Goal: Contribute content: Contribute content

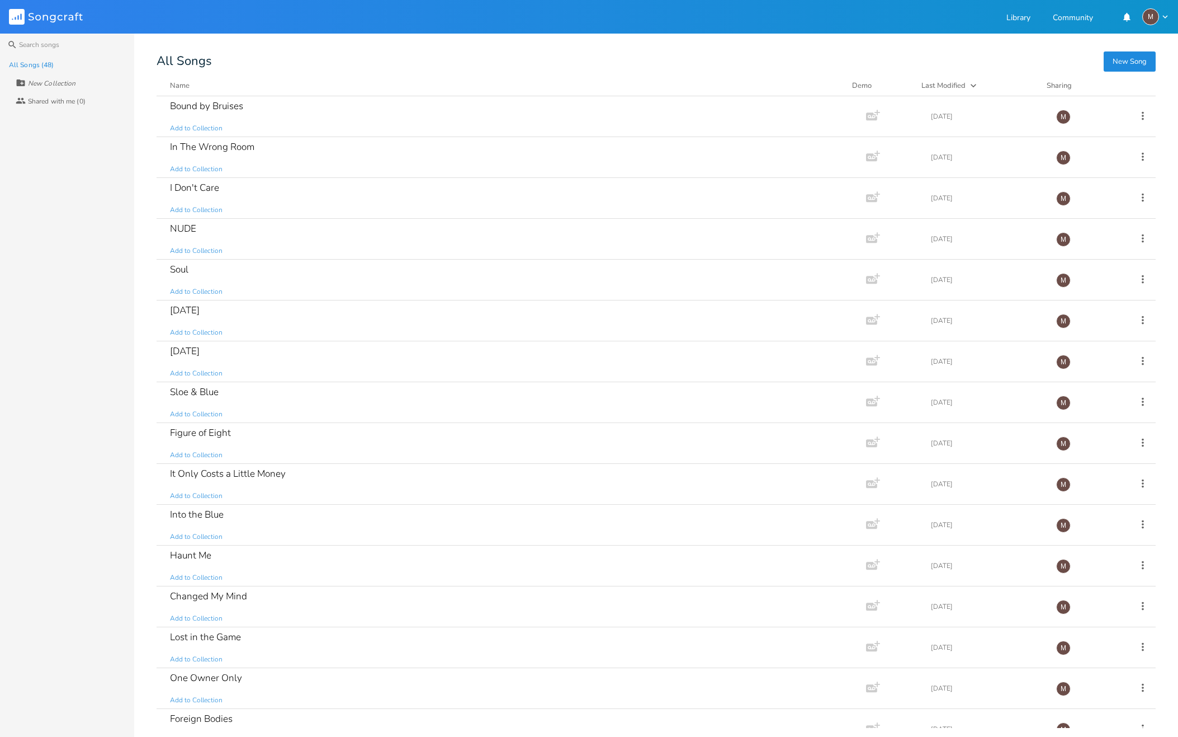
click at [1118, 60] on button "New Song" at bounding box center [1130, 61] width 52 height 20
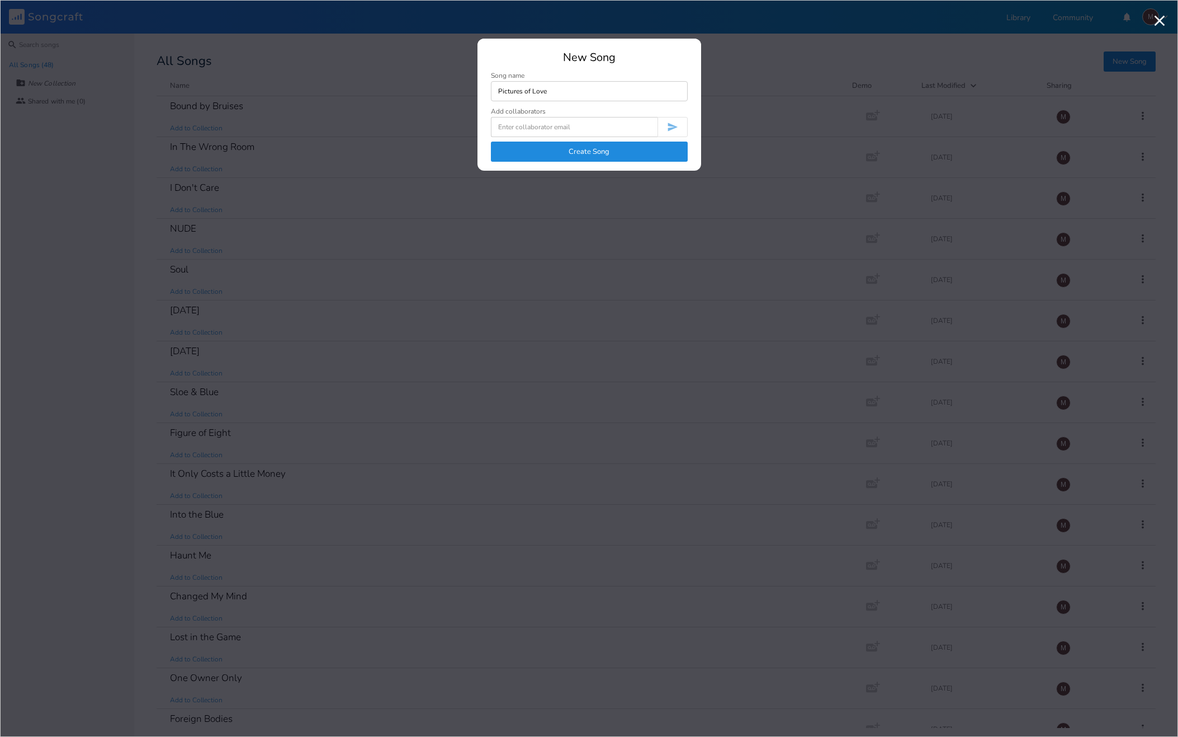
type input "Pictures of Love"
click at [575, 153] on button "Create Song" at bounding box center [589, 152] width 197 height 20
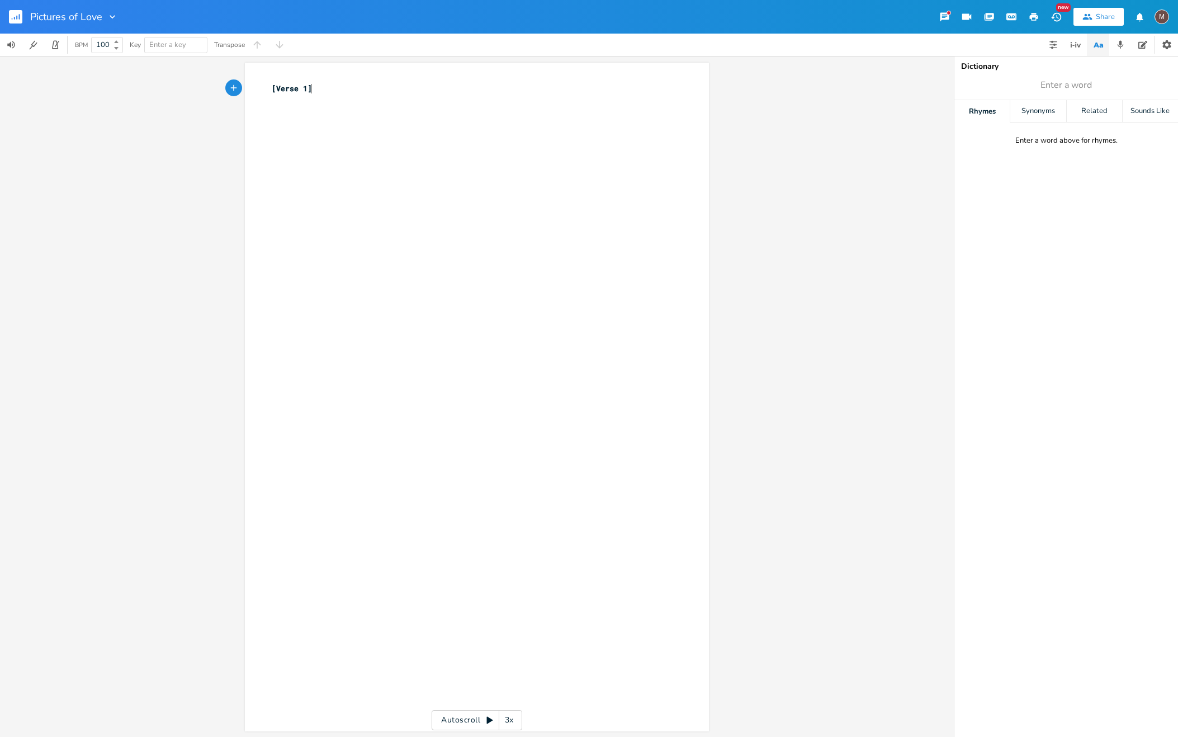
click at [288, 114] on div "xxxxxxxxxx [Verse 1] ​" at bounding box center [486, 408] width 432 height 654
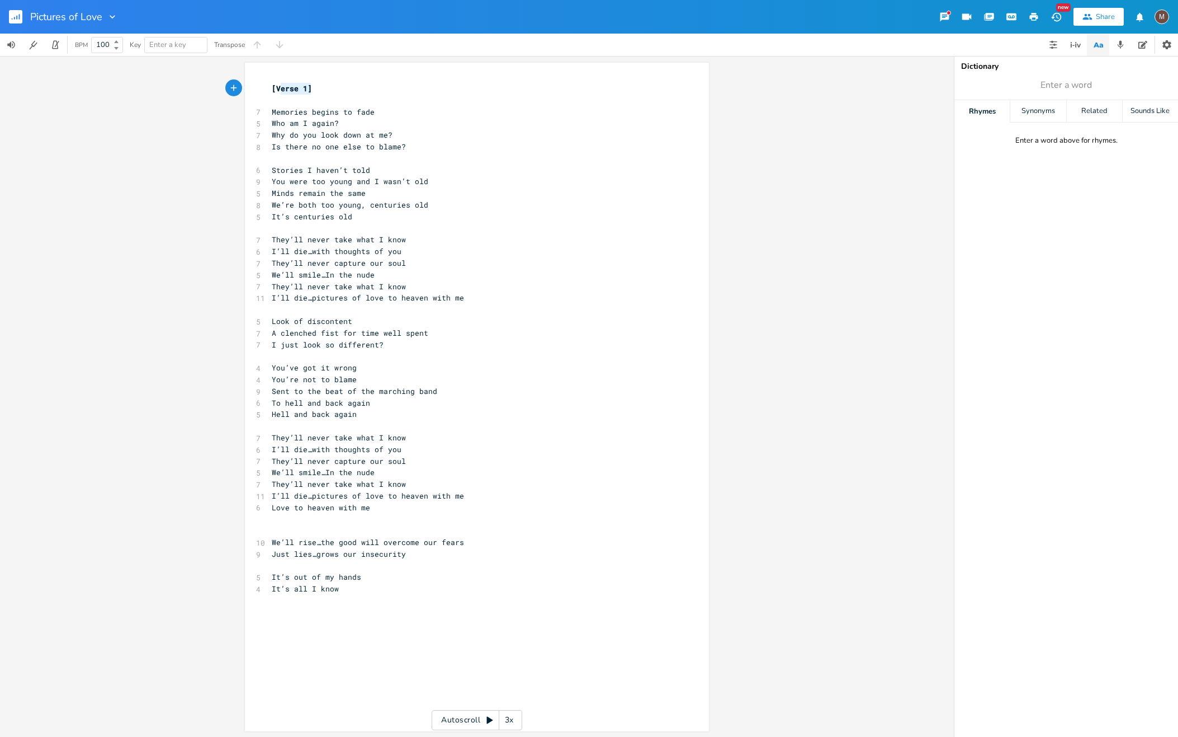
type textarea "[Verse 1]"
drag, startPoint x: 310, startPoint y: 89, endPoint x: 262, endPoint y: 89, distance: 48.1
click at [262, 89] on div "[Verse 1] x [Verse 1] ​ 7 Memories begins to fade 5 Who am I again? 7 Why do yo…" at bounding box center [477, 397] width 464 height 668
click at [271, 231] on pre "​" at bounding box center [472, 229] width 404 height 12
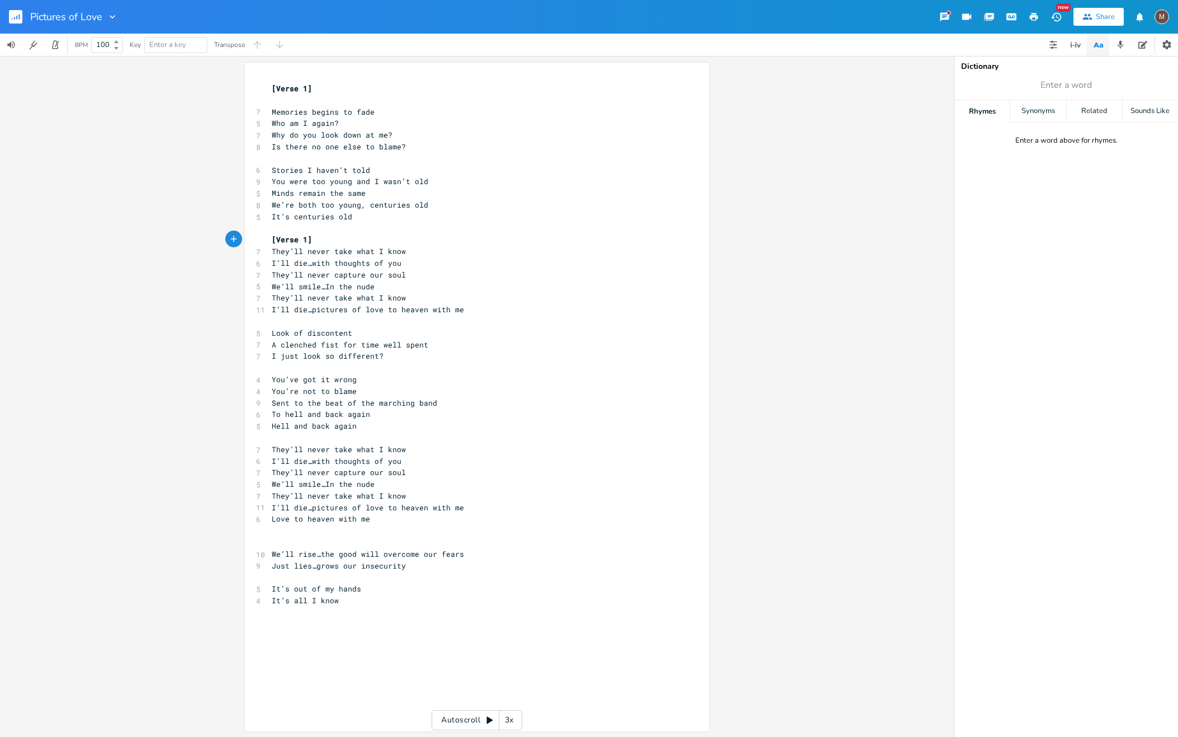
click at [295, 239] on span "[Verse 1]" at bounding box center [292, 239] width 40 height 10
type textarea "Chorus"
drag, startPoint x: 270, startPoint y: 324, endPoint x: 279, endPoint y: 322, distance: 9.8
click at [271, 323] on pre "​" at bounding box center [472, 321] width 404 height 12
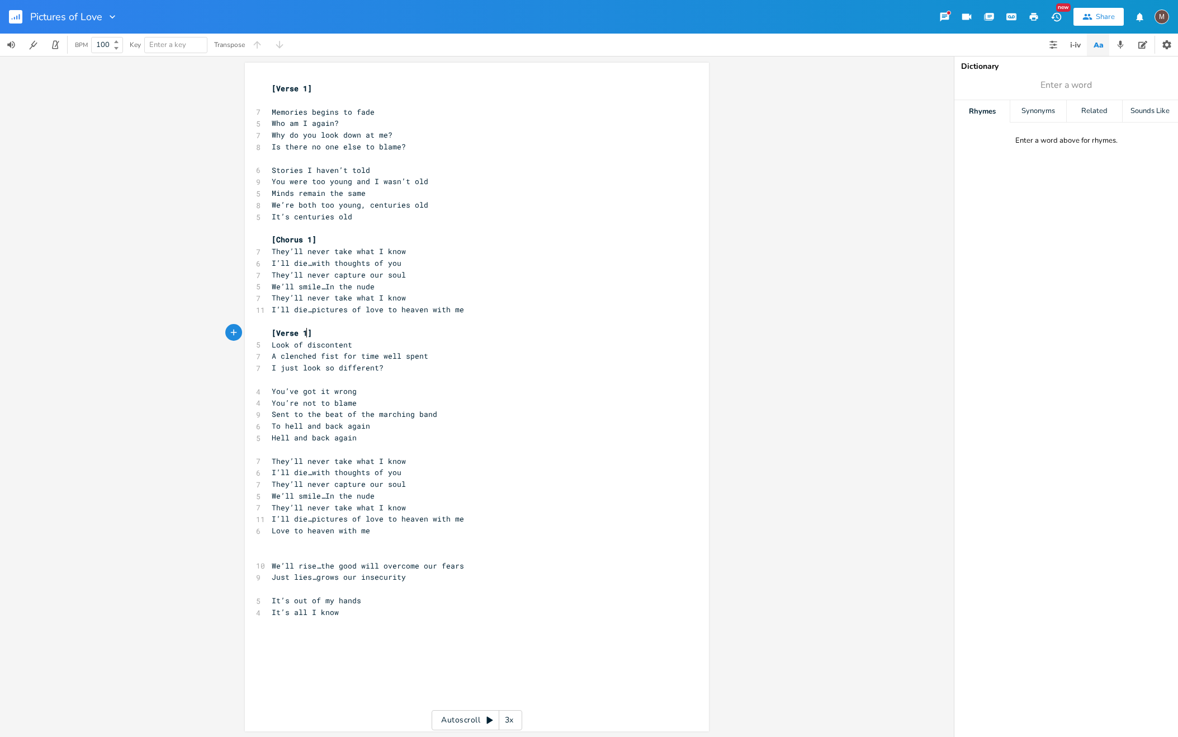
drag, startPoint x: 305, startPoint y: 333, endPoint x: 323, endPoint y: 326, distance: 20.0
click at [305, 333] on span "[Verse 1]" at bounding box center [292, 333] width 40 height 10
type textarea "2"
click at [272, 451] on pre "​" at bounding box center [472, 450] width 404 height 12
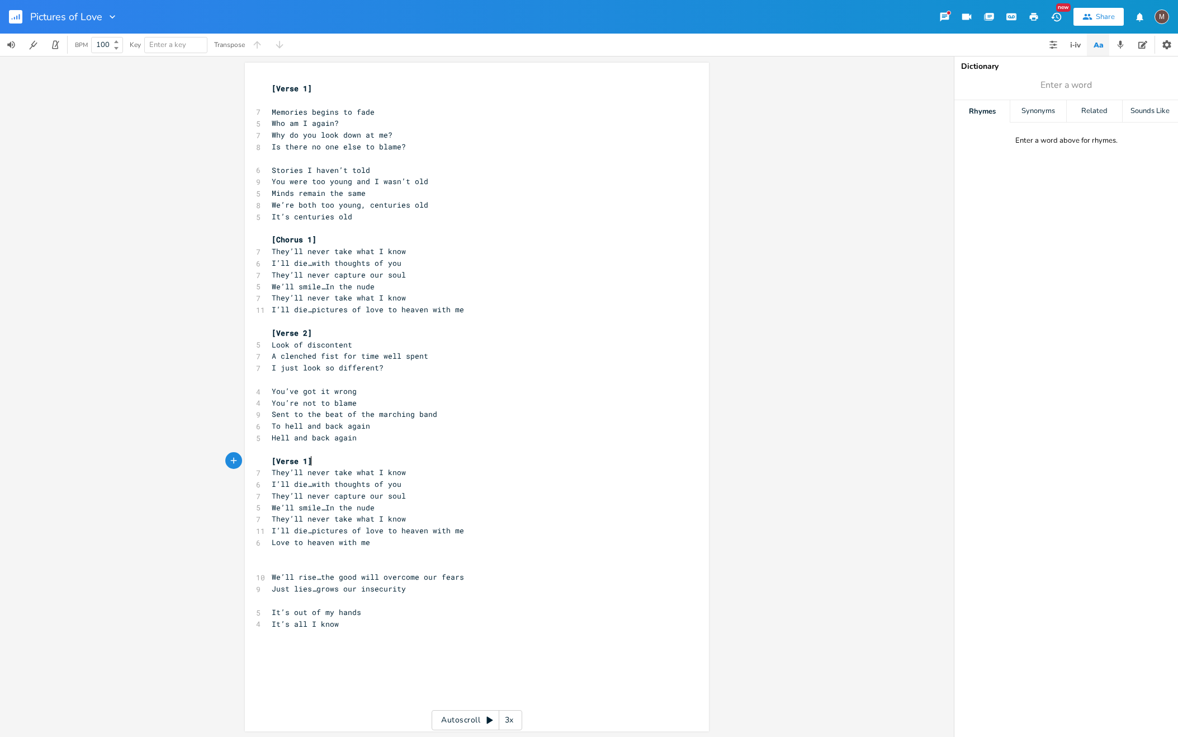
click at [247, 477] on div "x [Verse 1] ​ 7 Memories begins to fade 5 Who am I again? 7 Why do you look dow…" at bounding box center [477, 396] width 954 height 681
click at [294, 462] on span "[Verse 1]" at bounding box center [292, 461] width 40 height 10
type textarea "Chorus"
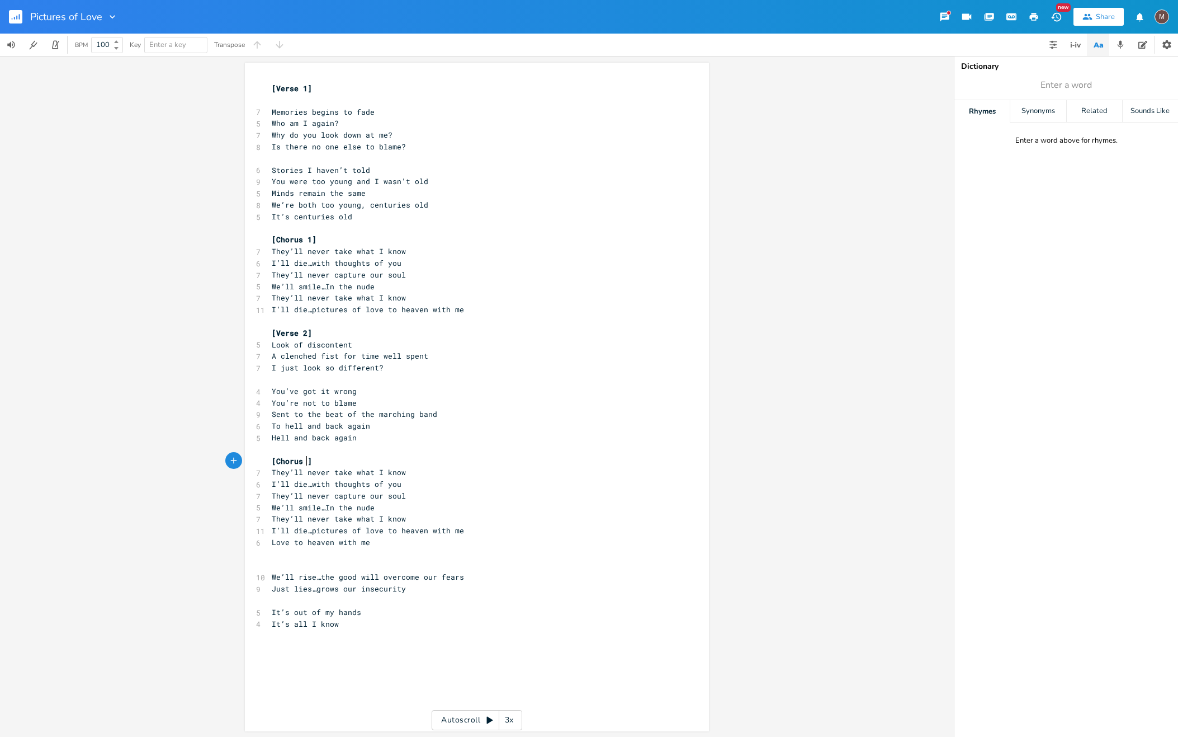
type textarea "2"
click at [272, 566] on pre "​" at bounding box center [472, 566] width 404 height 12
type textarea "Outro"
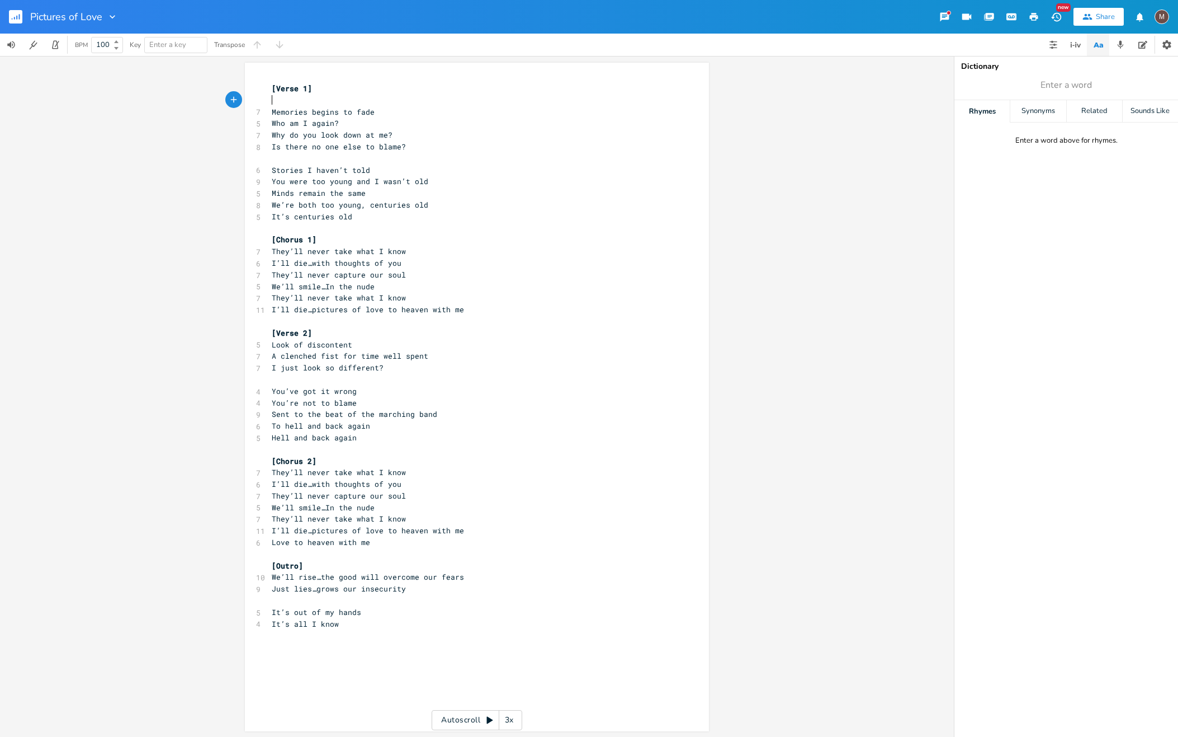
drag, startPoint x: 268, startPoint y: 105, endPoint x: 290, endPoint y: 105, distance: 21.8
click at [270, 105] on pre "​" at bounding box center [472, 101] width 404 height 12
type textarea "Am Am7 D"
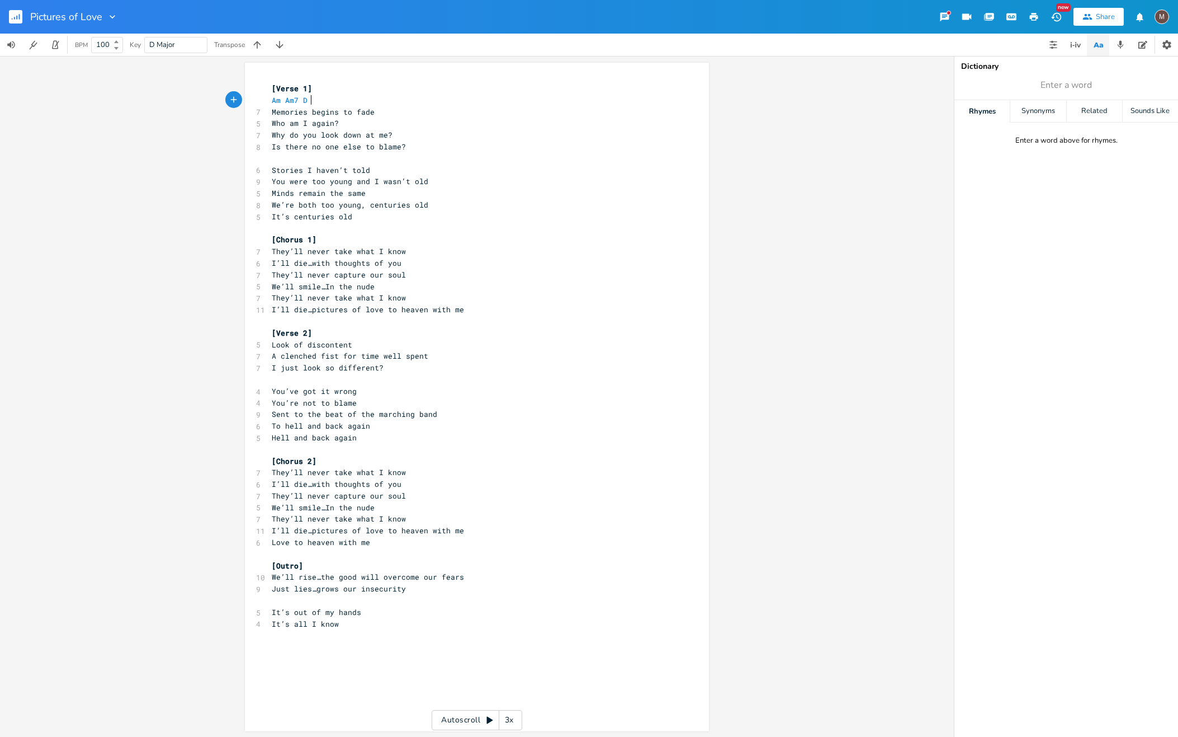
click at [279, 101] on span "Am Am7 D" at bounding box center [292, 100] width 40 height 10
click at [324, 99] on span "Am Am7 D" at bounding box center [305, 100] width 67 height 10
click at [379, 112] on pre "Memories begins to fade" at bounding box center [472, 112] width 404 height 12
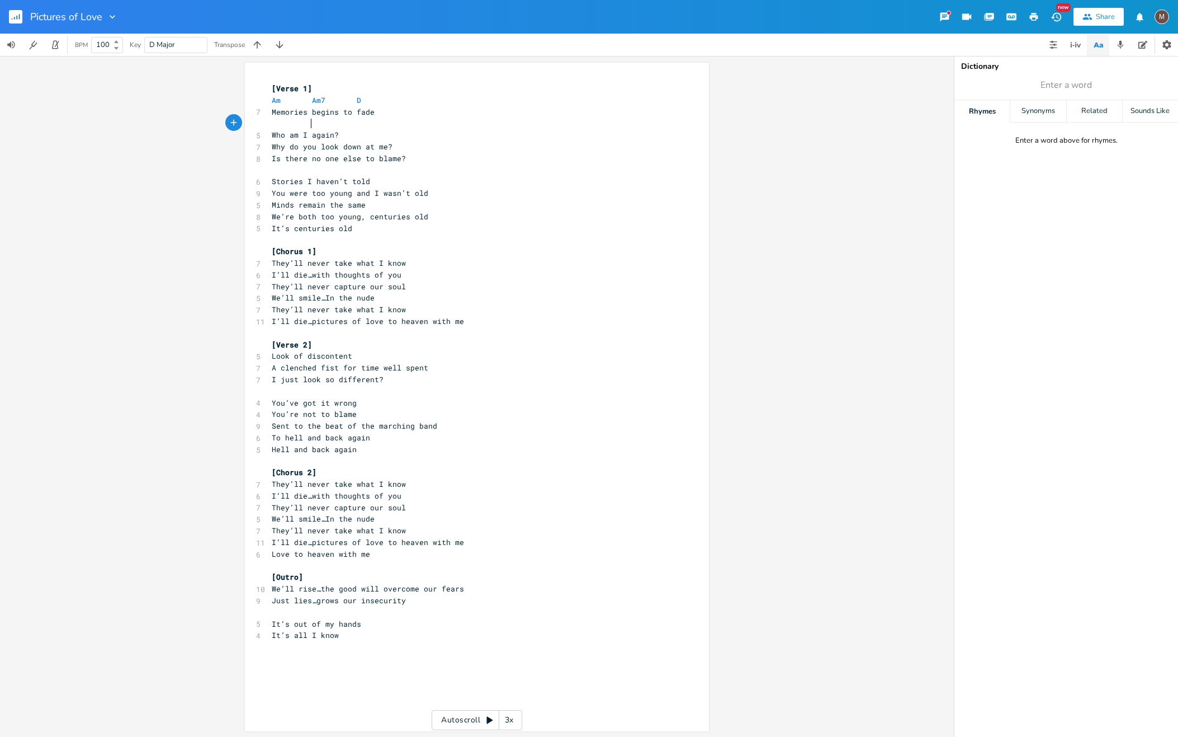
scroll to position [0, 17]
type textarea "Am"
click at [348, 136] on pre "Who am I again?" at bounding box center [472, 135] width 404 height 12
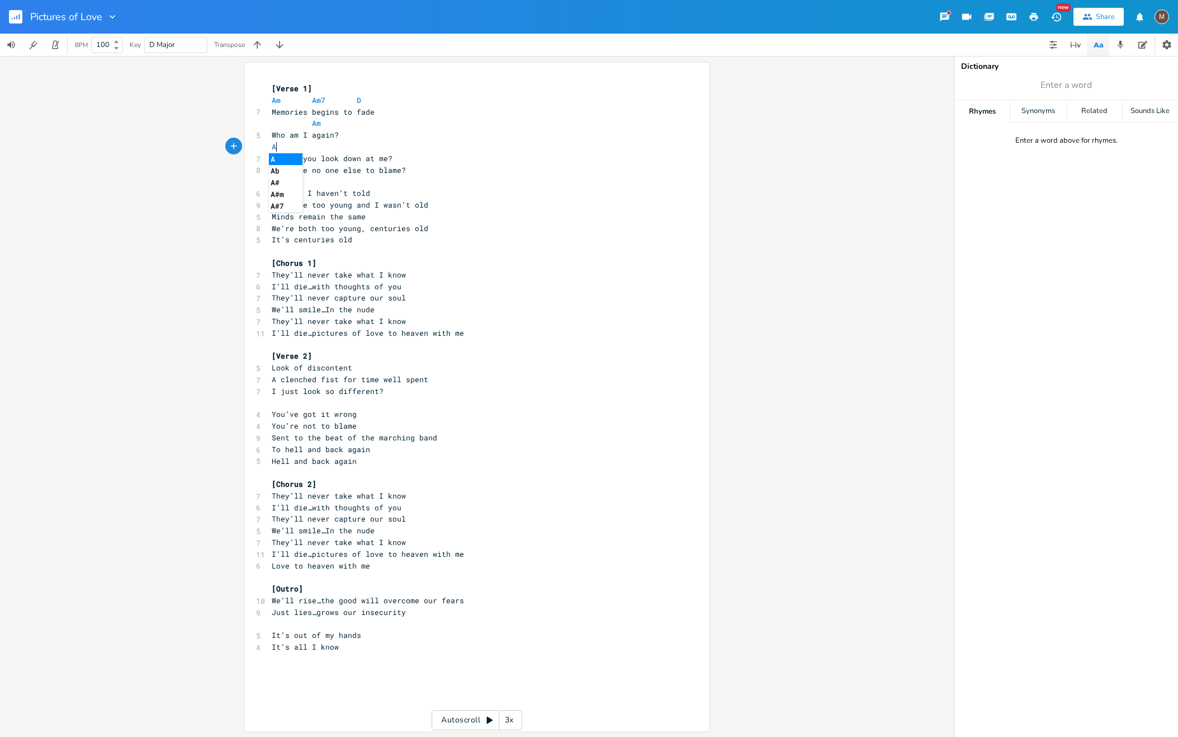
scroll to position [0, 11]
type textarea "Am"
type textarea "7 D"
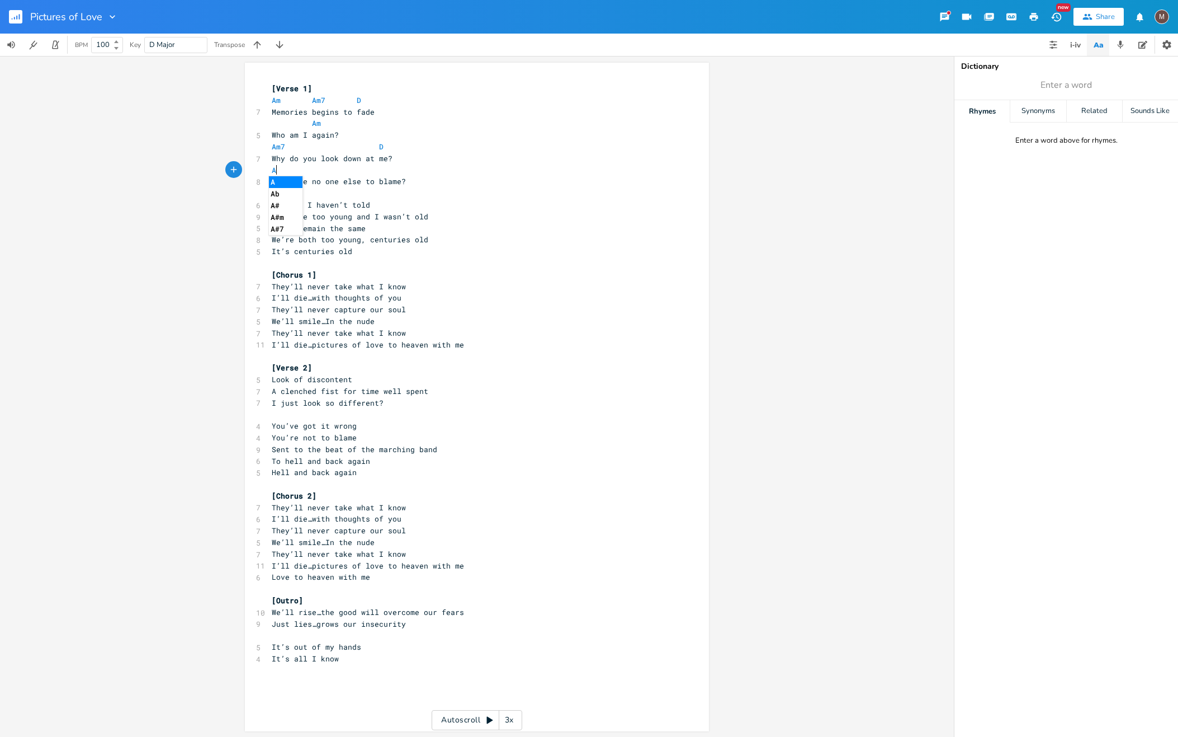
type textarea "Am"
drag, startPoint x: 271, startPoint y: 197, endPoint x: 280, endPoint y: 191, distance: 11.3
click at [270, 197] on pre "​" at bounding box center [472, 193] width 404 height 12
type textarea "Am7"
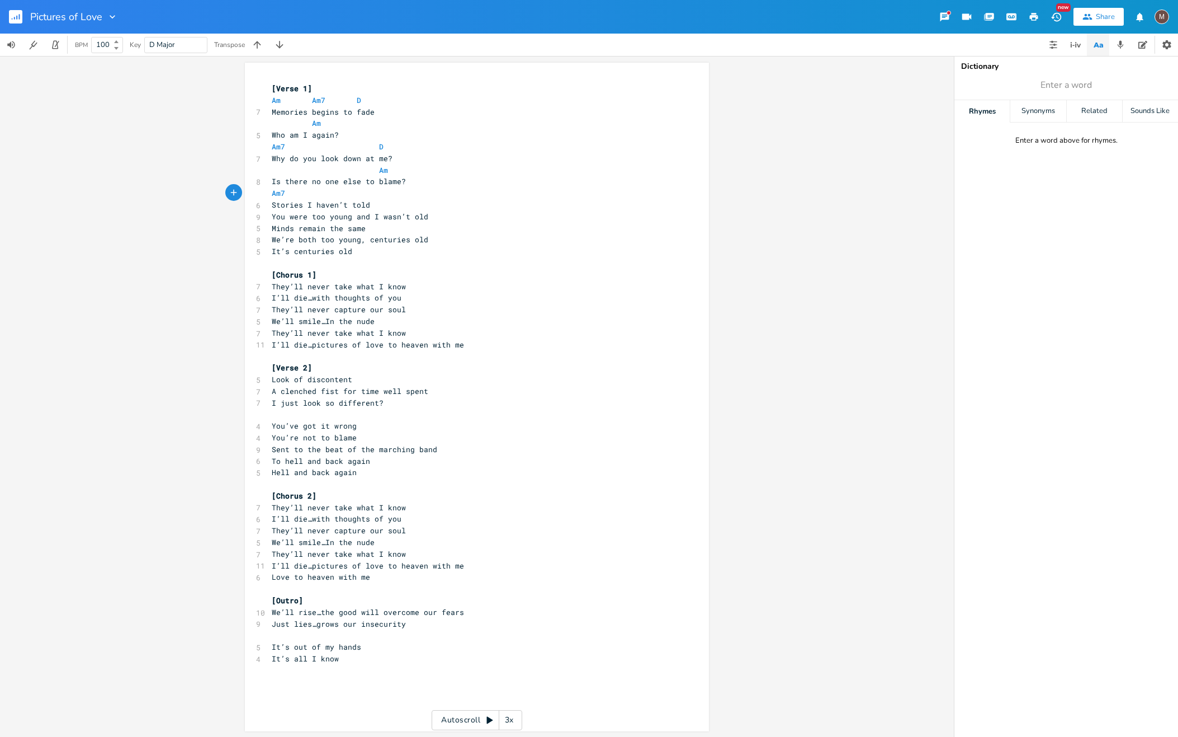
scroll to position [0, 8]
type textarea "D"
drag, startPoint x: 367, startPoint y: 205, endPoint x: 381, endPoint y: 201, distance: 14.4
click at [368, 204] on pre "Stories I haven’t told" at bounding box center [472, 205] width 404 height 12
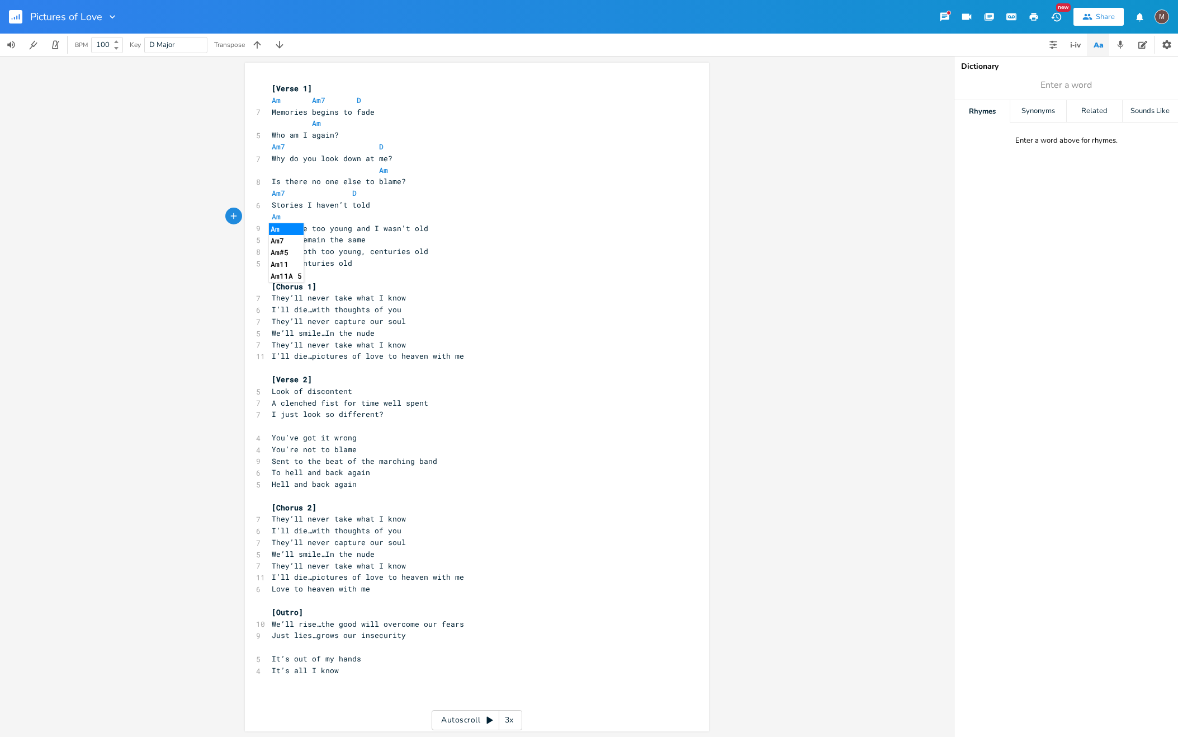
type textarea "Am"
click at [392, 223] on pre "You were too young and I wasn’t old" at bounding box center [472, 229] width 404 height 12
click at [431, 229] on pre "You were too young and I wasn’t old" at bounding box center [472, 229] width 404 height 12
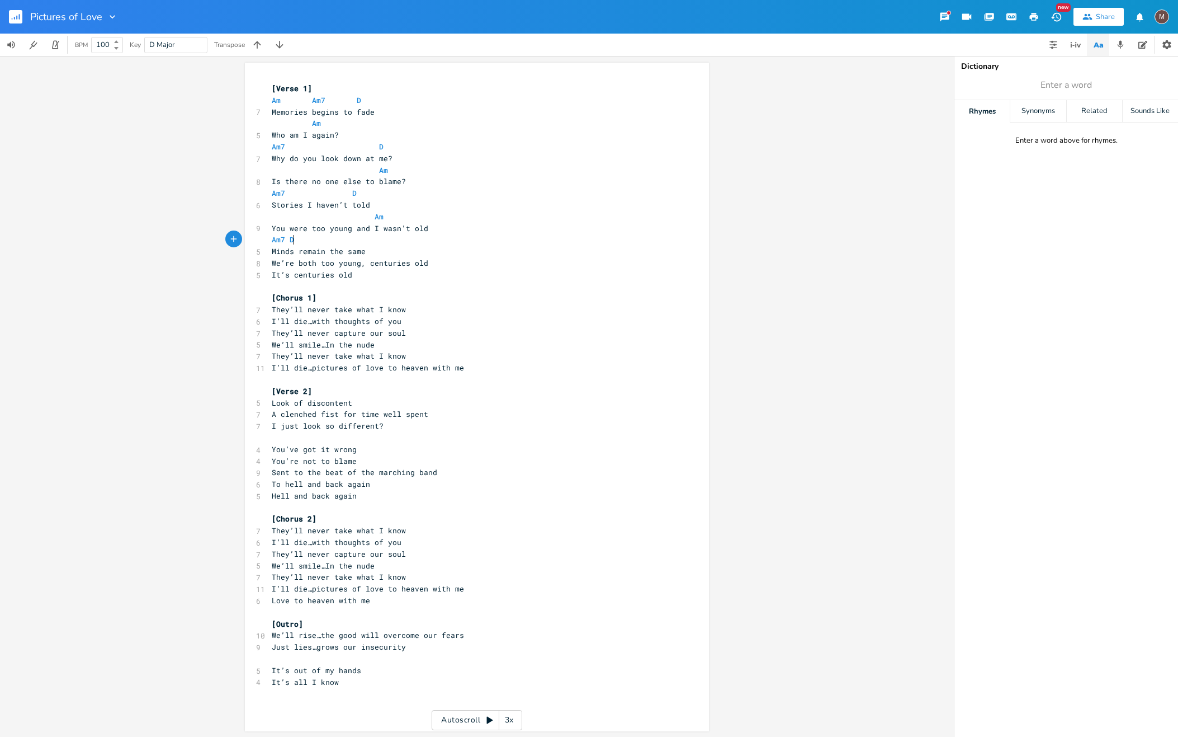
scroll to position [0, 23]
type textarea "Am7 D"
click at [370, 249] on pre "Minds remain the same" at bounding box center [472, 252] width 404 height 12
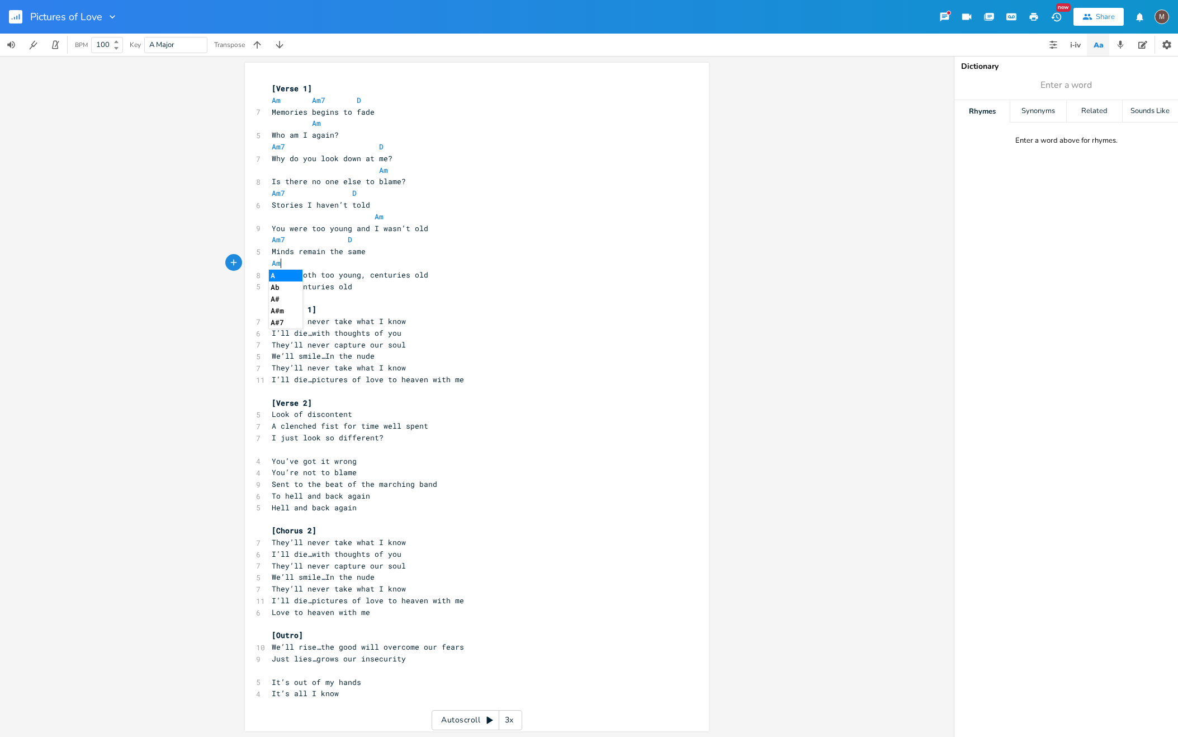
type textarea "Am"
click at [430, 274] on pre "We’re both too young, centuries old" at bounding box center [472, 275] width 404 height 12
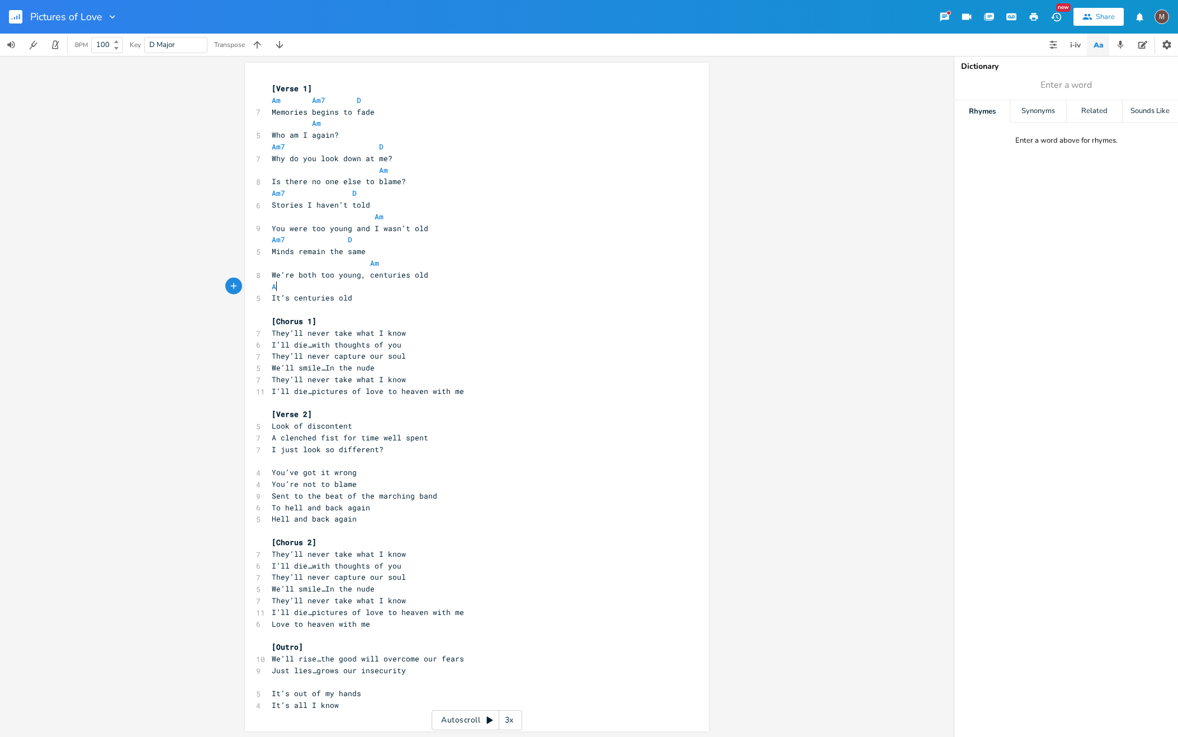
type textarea "Am"
type textarea "D"
click at [322, 323] on pre "[Chorus 1]" at bounding box center [472, 321] width 404 height 12
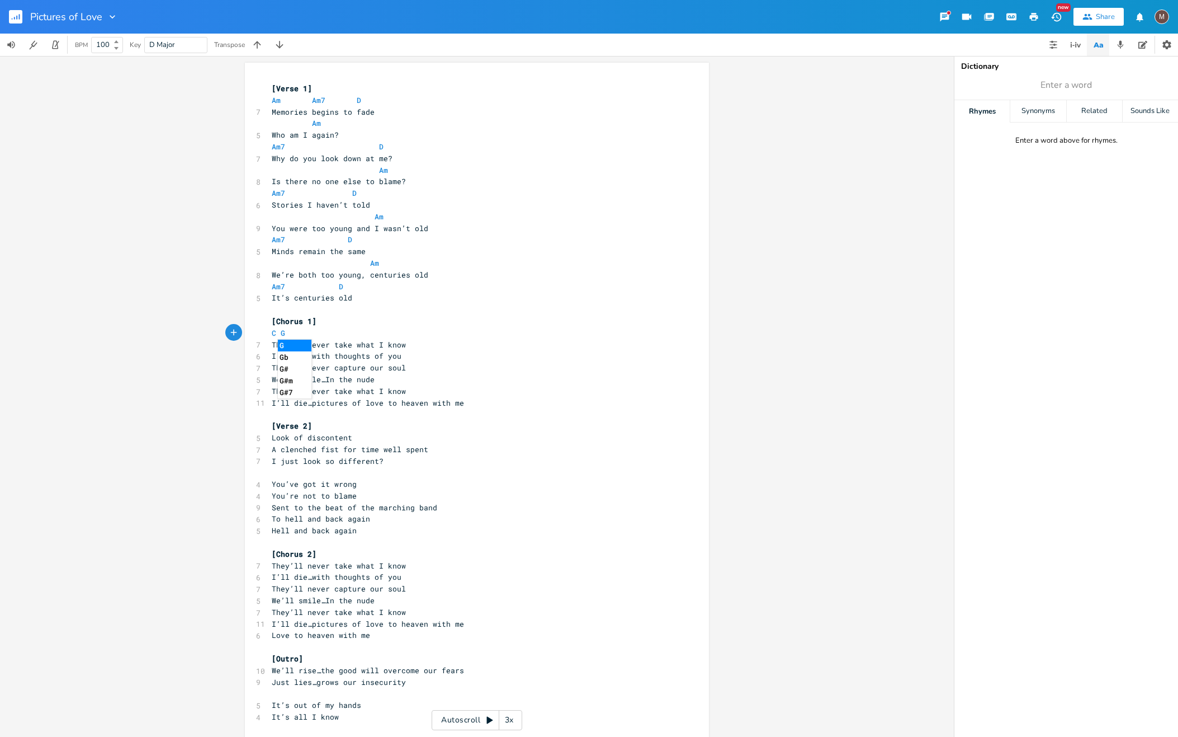
scroll to position [0, 13]
type textarea "C G D"
click at [275, 331] on span "C G D" at bounding box center [285, 333] width 27 height 10
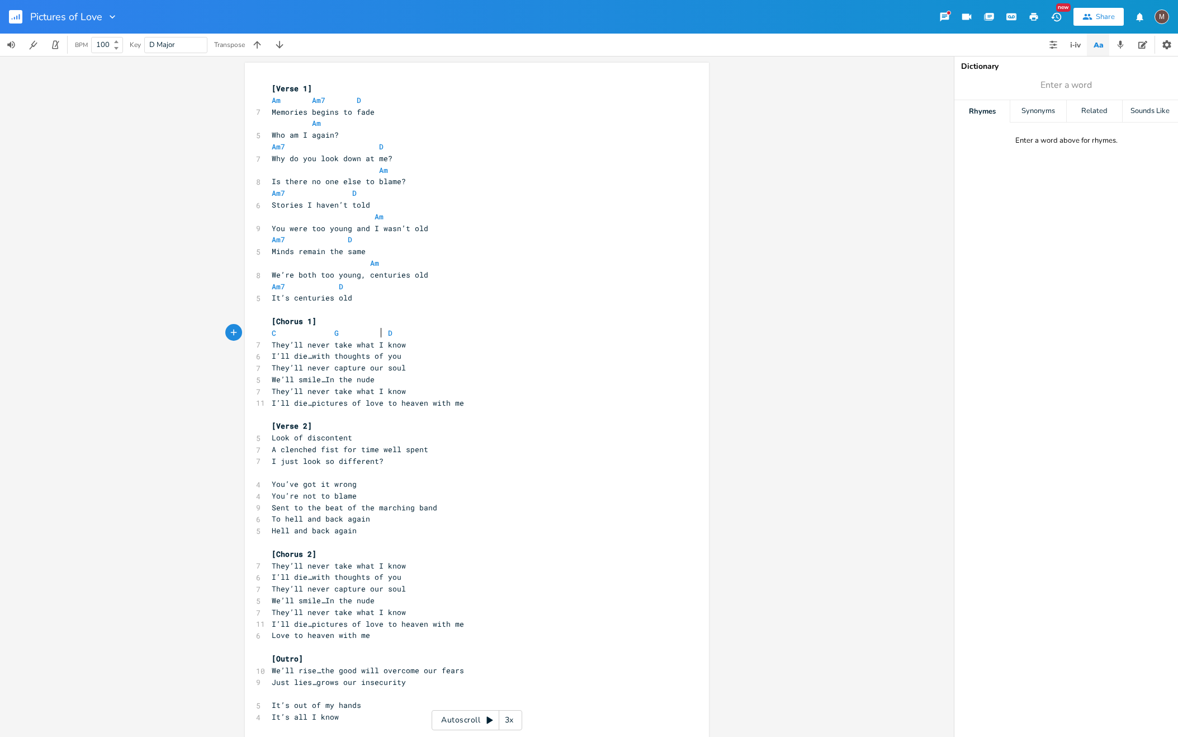
click at [410, 345] on pre "They’ll never take what I know" at bounding box center [472, 345] width 404 height 12
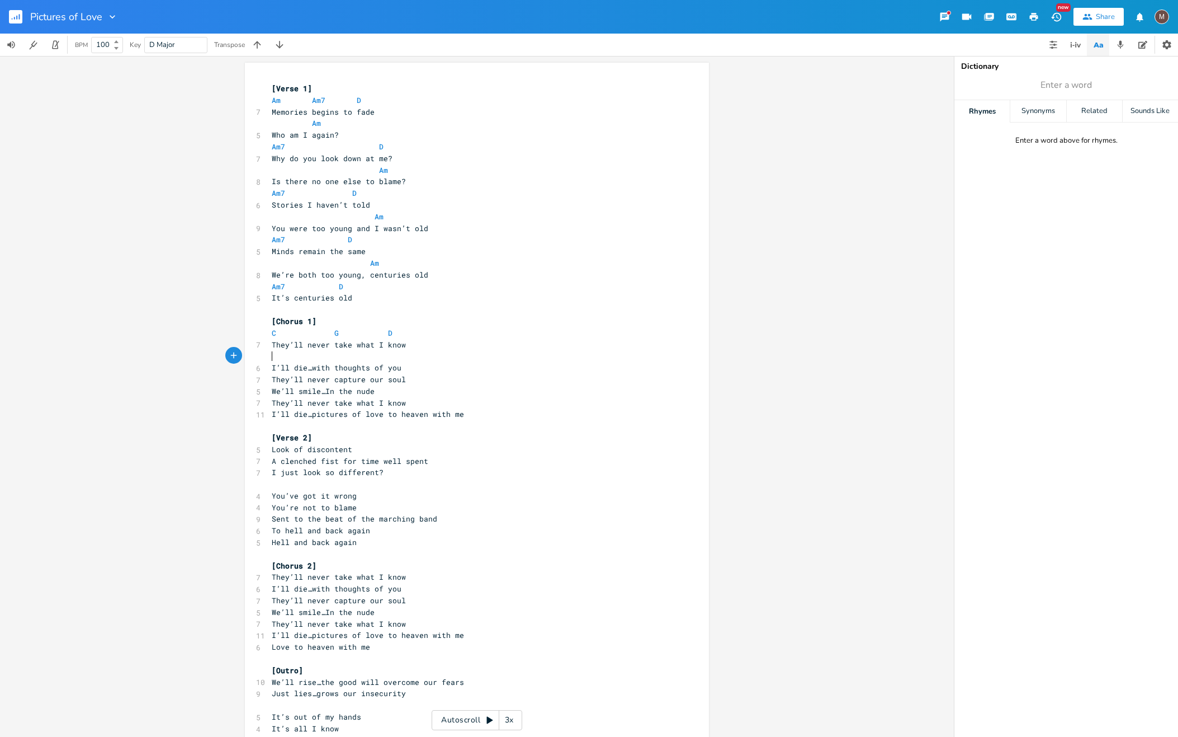
scroll to position [0, 4]
type textarea "D"
click at [403, 369] on pre "I’ll die…with thoughts of you" at bounding box center [472, 368] width 404 height 12
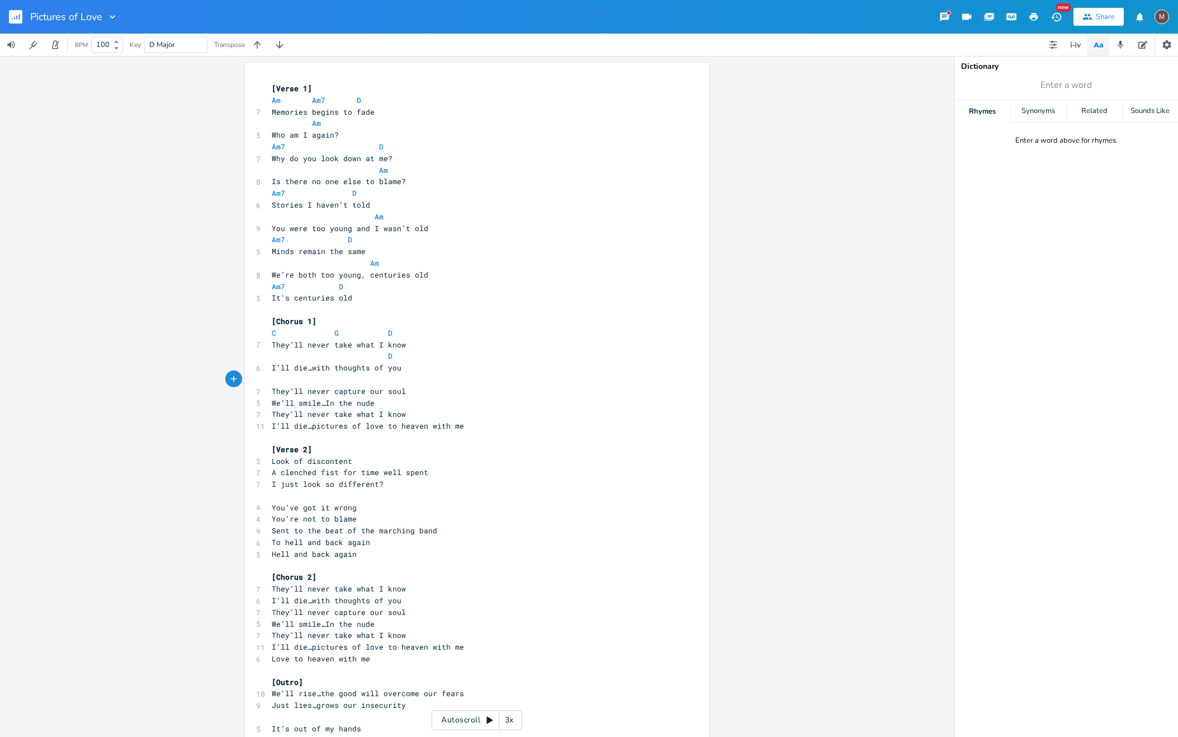
click at [389, 355] on span "D" at bounding box center [334, 356] width 125 height 10
type textarea "C"
drag, startPoint x: 270, startPoint y: 383, endPoint x: 281, endPoint y: 378, distance: 11.8
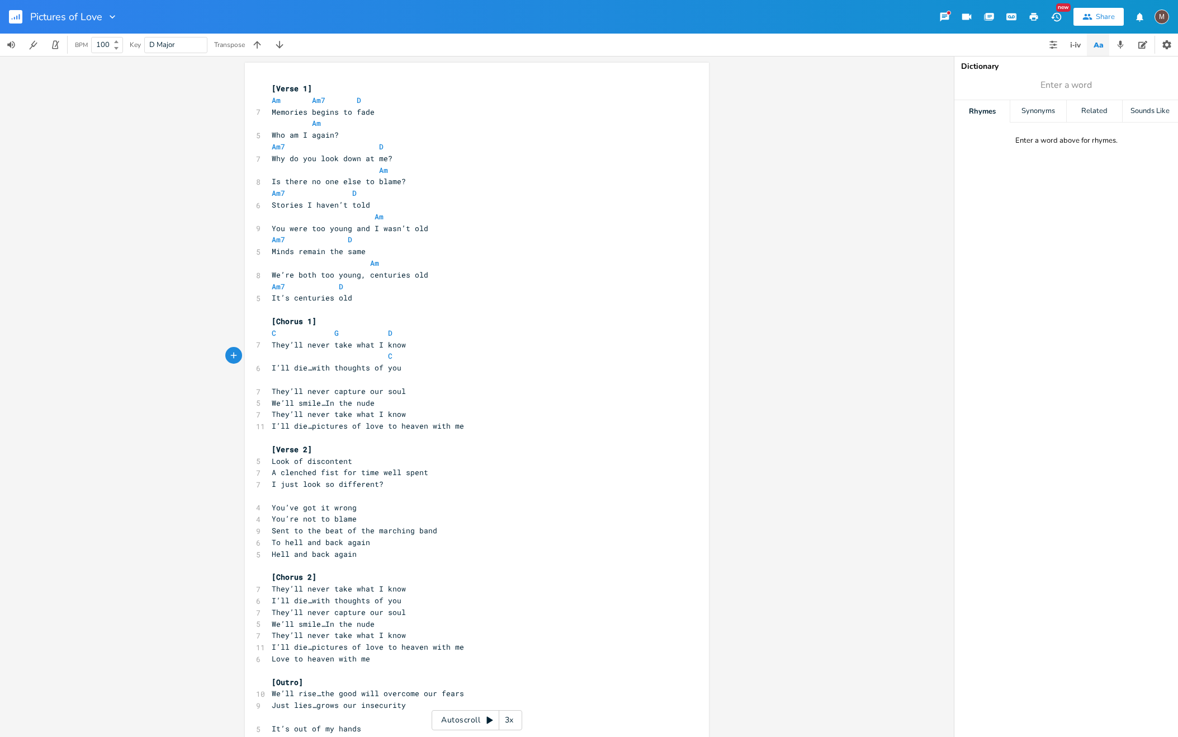
click at [270, 382] on pre "​" at bounding box center [472, 380] width 404 height 12
type textarea "G"
type textarea "D"
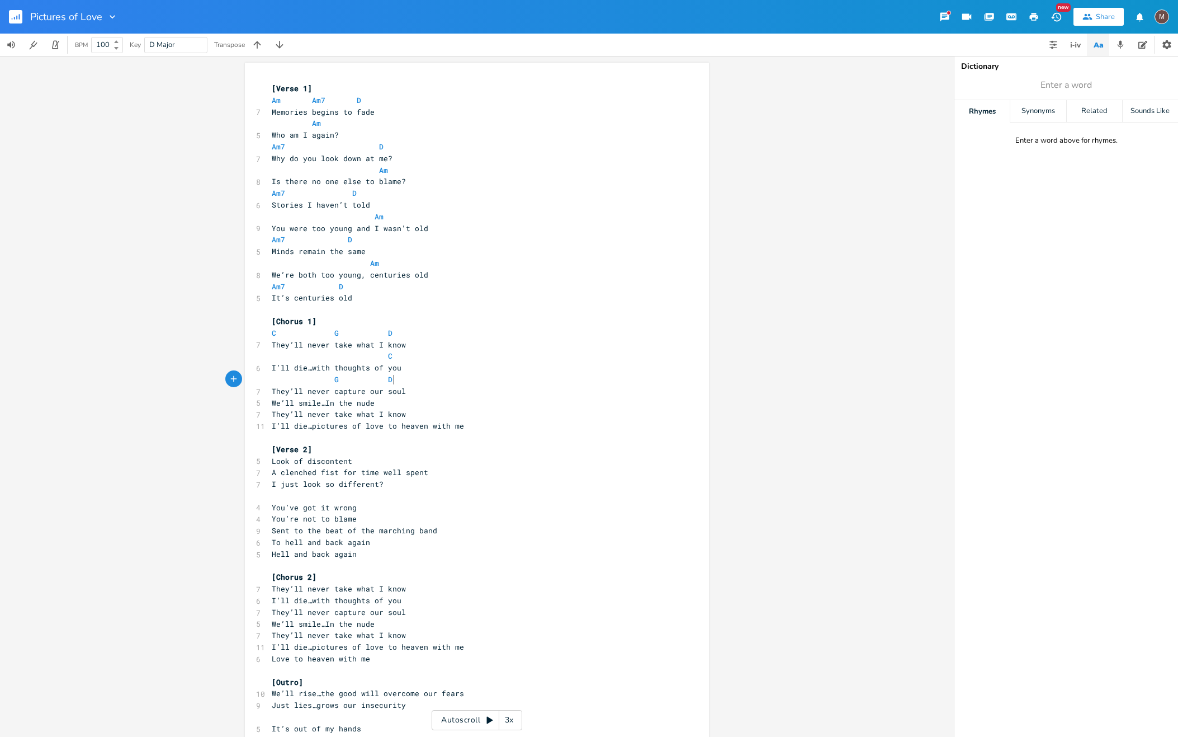
scroll to position [0, 10]
click at [404, 393] on pre "They’ll never capture our soul" at bounding box center [472, 391] width 404 height 12
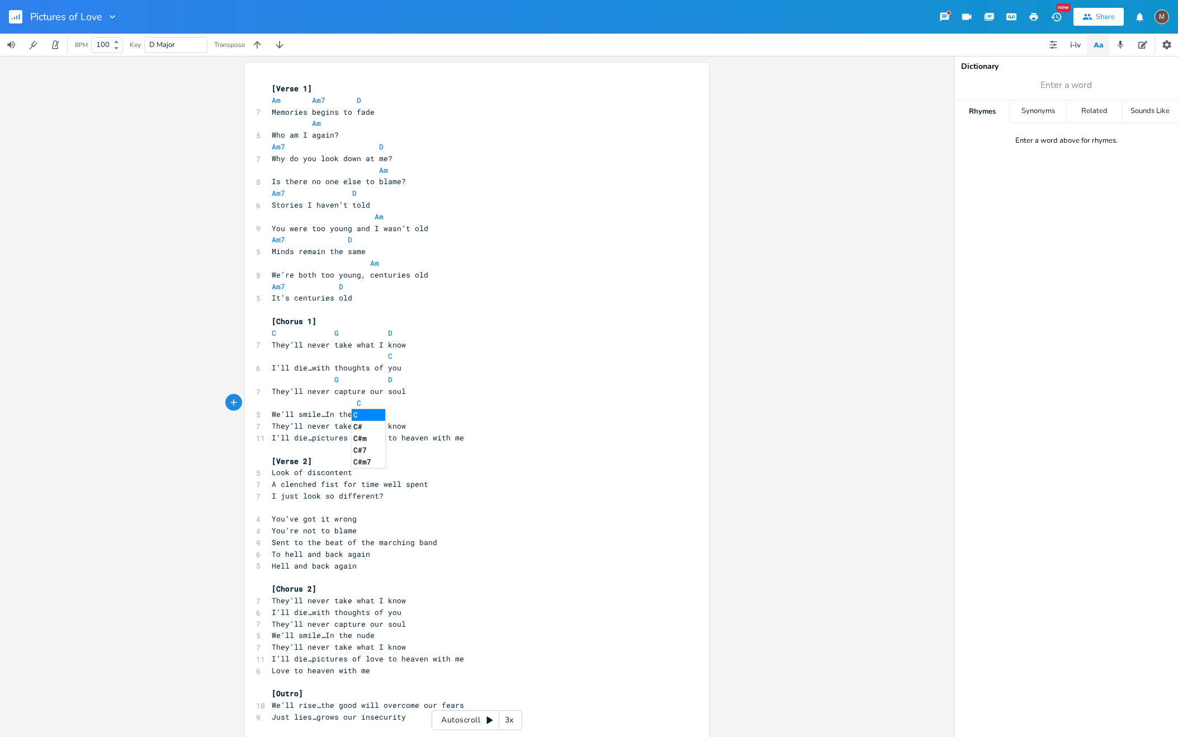
scroll to position [0, 12]
type textarea "C"
click at [371, 416] on pre "We’ll smile…In the nude" at bounding box center [472, 414] width 404 height 12
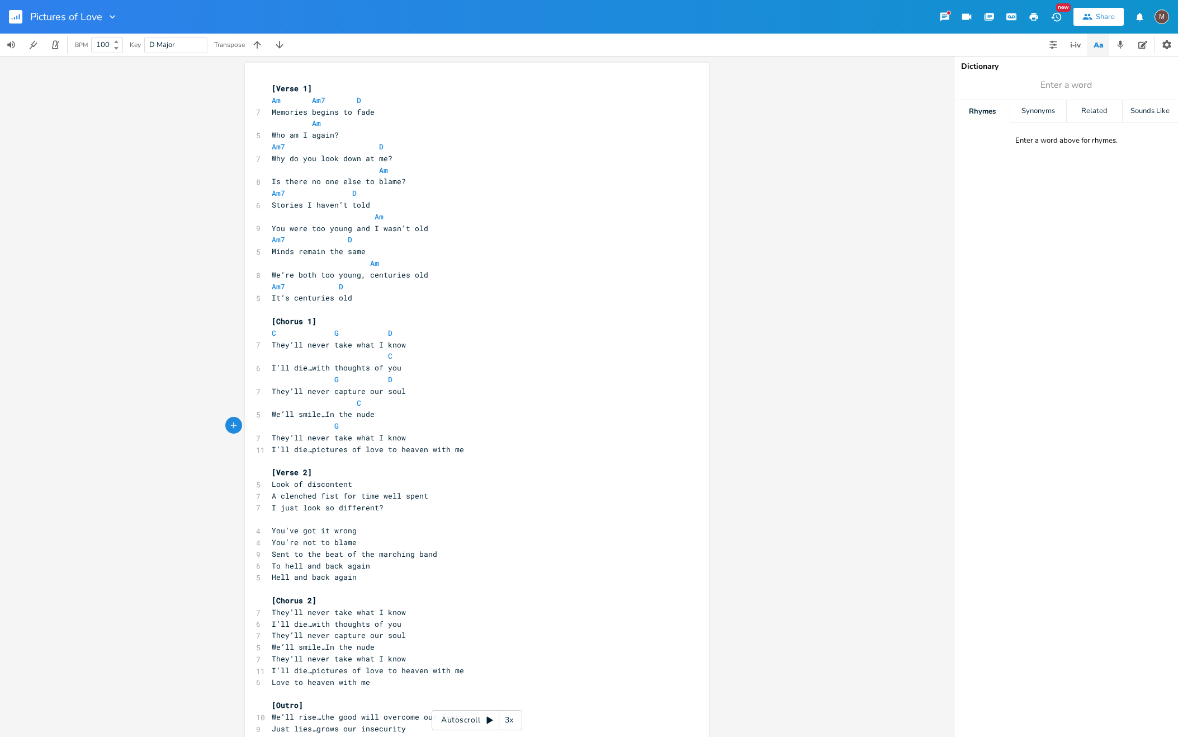
scroll to position [0, 35]
type textarea "G D"
click at [404, 437] on pre "They’ll never take what I know" at bounding box center [472, 438] width 404 height 12
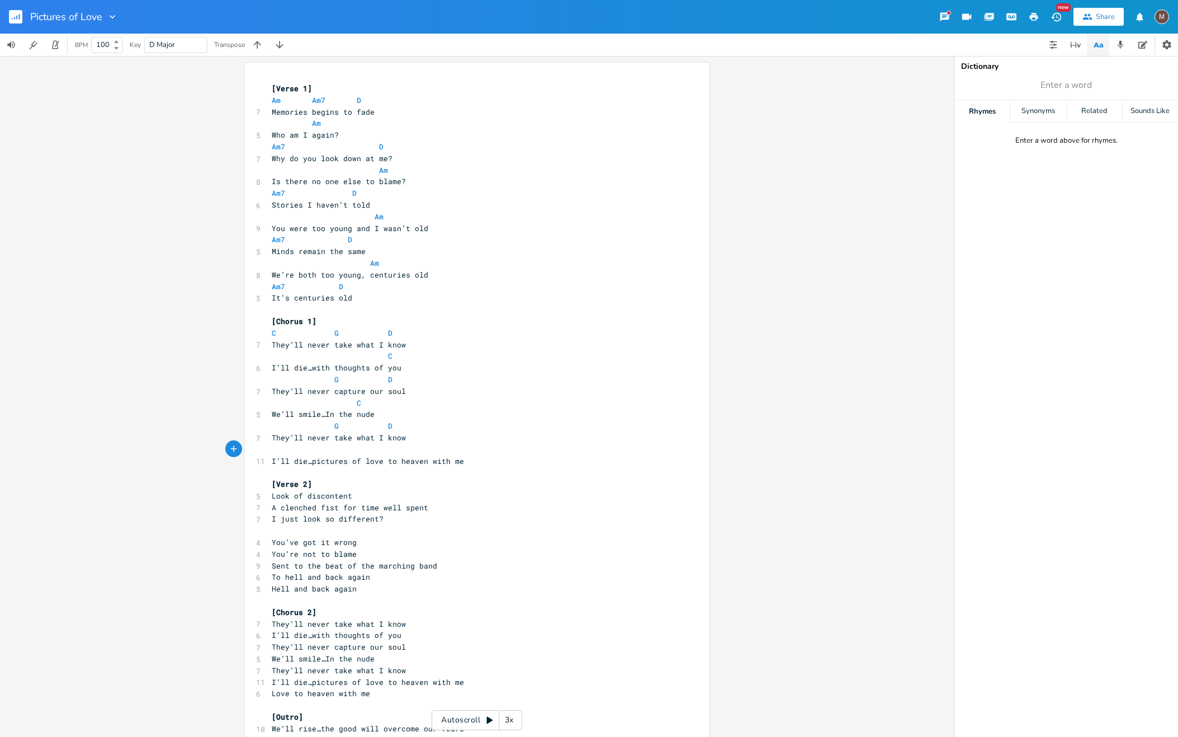
scroll to position [0, 2]
type textarea "F"
type textarea "C"
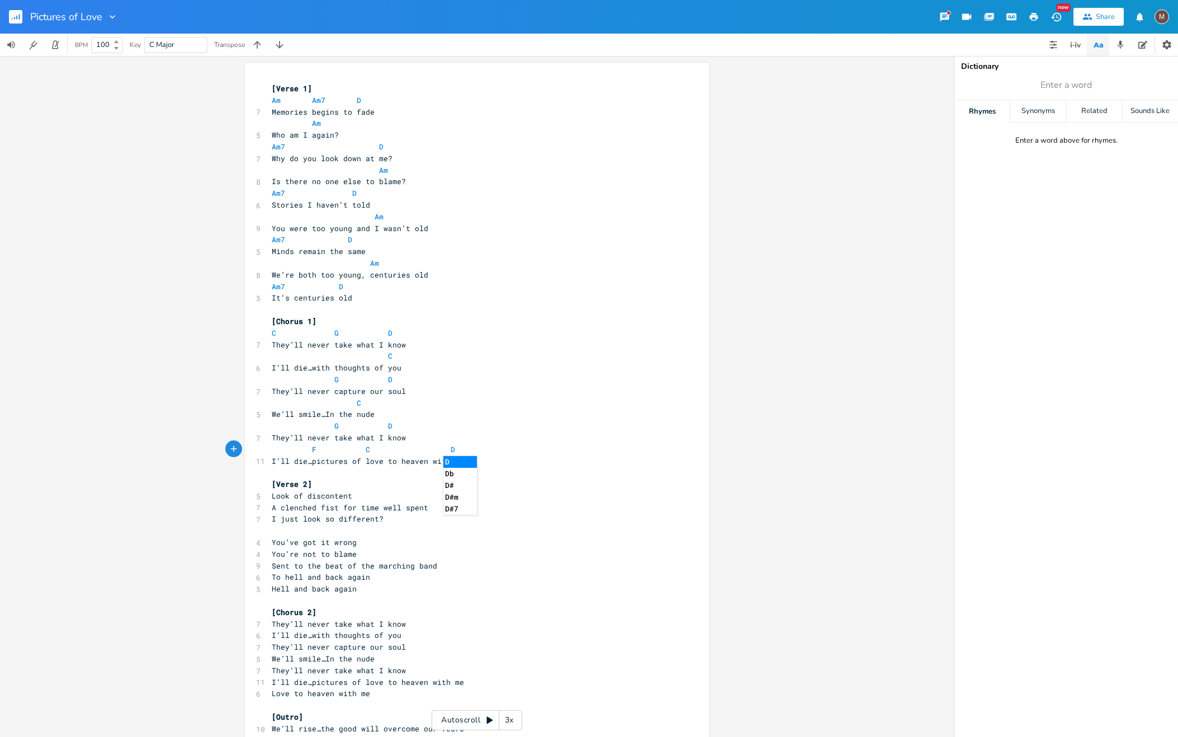
type textarea "D"
click at [306, 446] on span "F C D" at bounding box center [366, 449] width 188 height 10
click at [418, 450] on pre "F C D" at bounding box center [472, 450] width 404 height 12
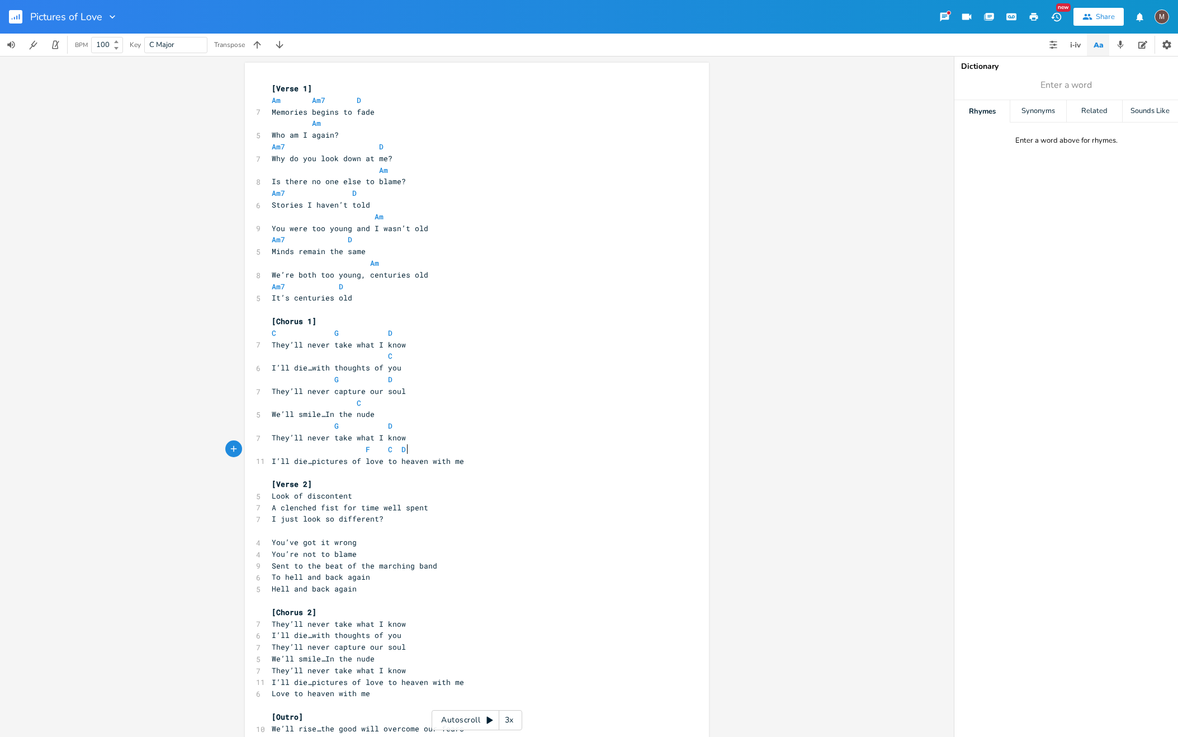
click at [484, 462] on pre "I’ll die…pictures of love to heaven with me" at bounding box center [472, 461] width 404 height 12
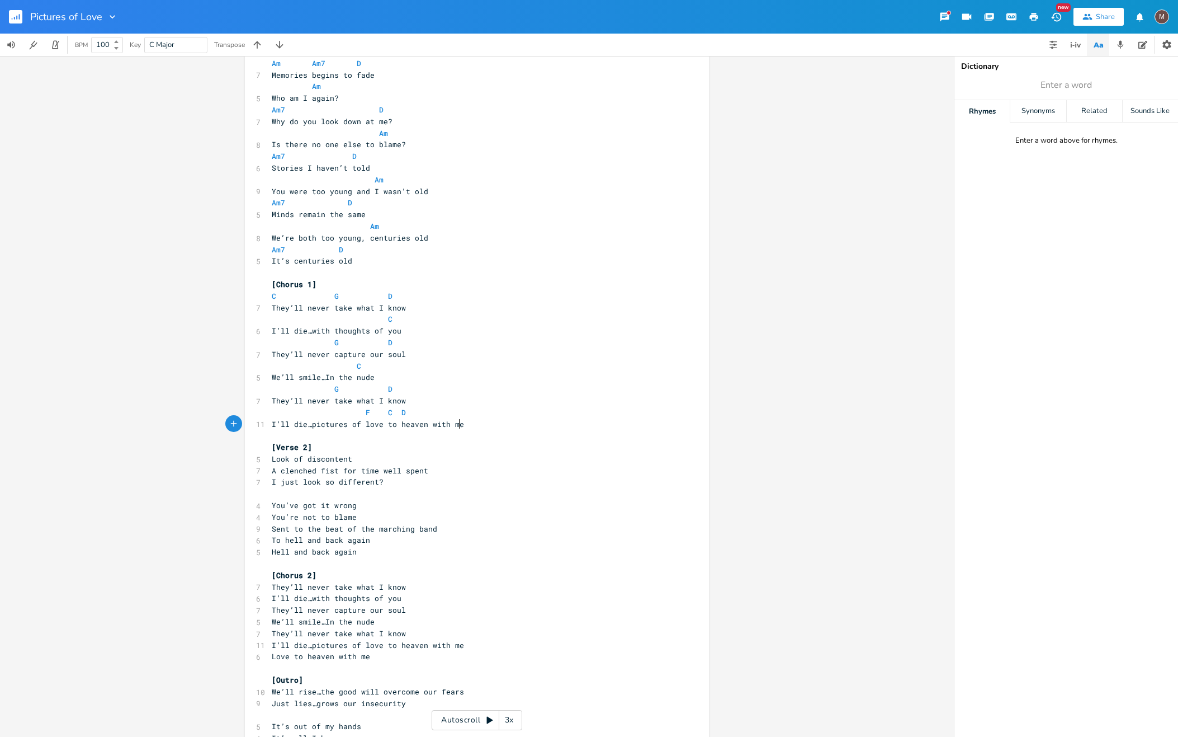
scroll to position [67, 0]
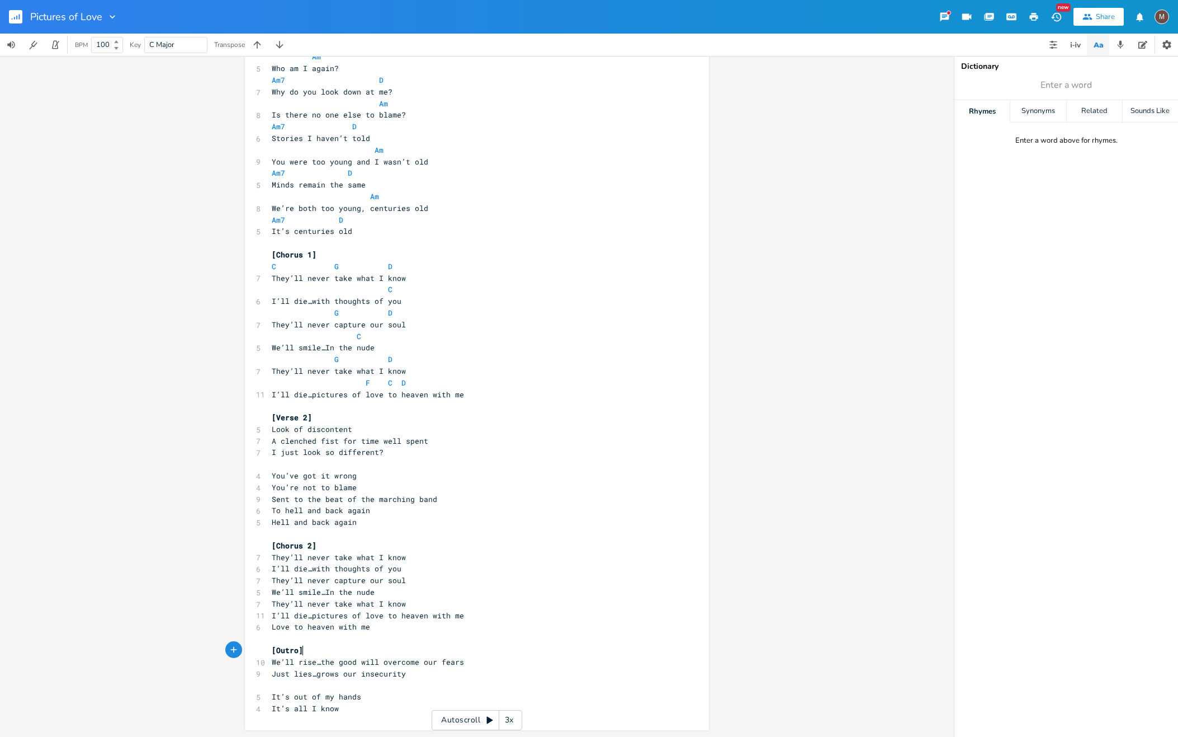
click at [305, 650] on pre "[Outro]" at bounding box center [472, 650] width 404 height 12
type textarea "D C F G"
click at [276, 660] on span "D C F G" at bounding box center [290, 662] width 36 height 10
